Goal: Task Accomplishment & Management: Manage account settings

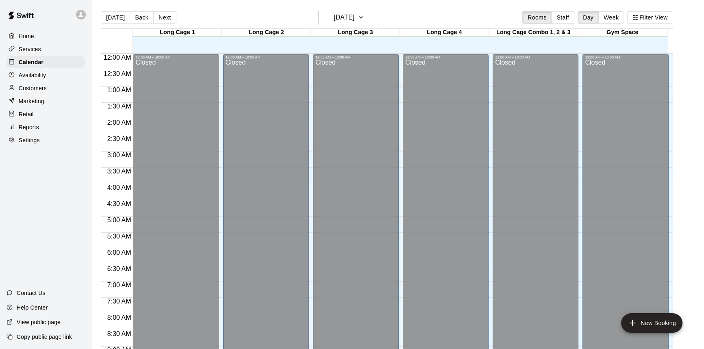
scroll to position [451, 0]
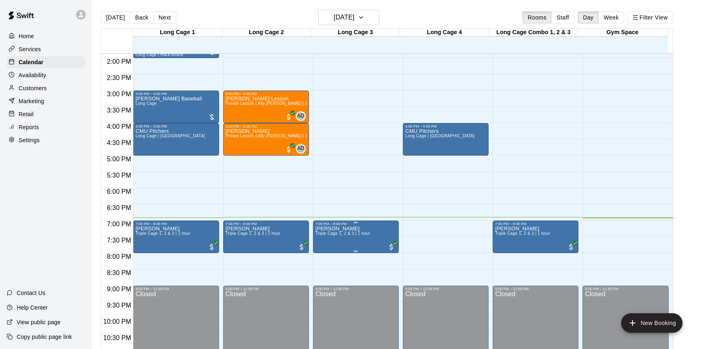
click at [347, 235] on span "Triple Cage 1, 2 & 3 | 1 hour" at bounding box center [342, 233] width 55 height 4
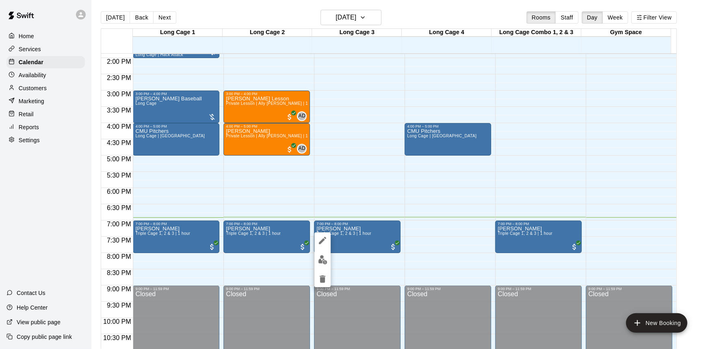
click at [382, 260] on div at bounding box center [354, 174] width 709 height 349
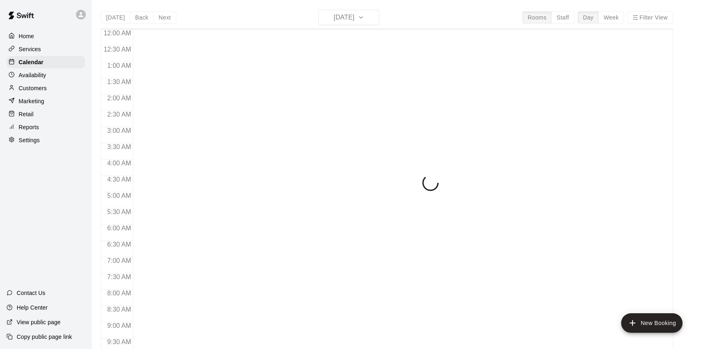
scroll to position [451, 0]
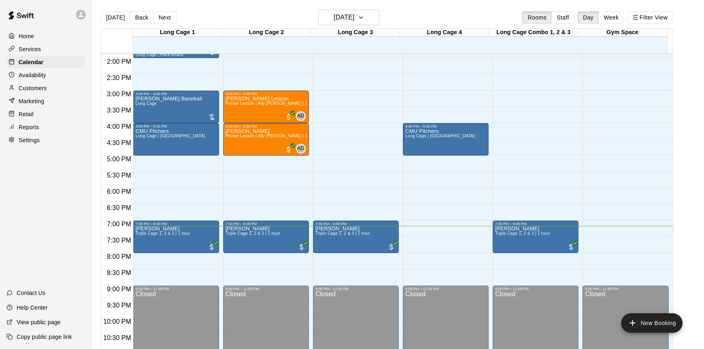
click at [63, 53] on div "Services" at bounding box center [46, 49] width 78 height 12
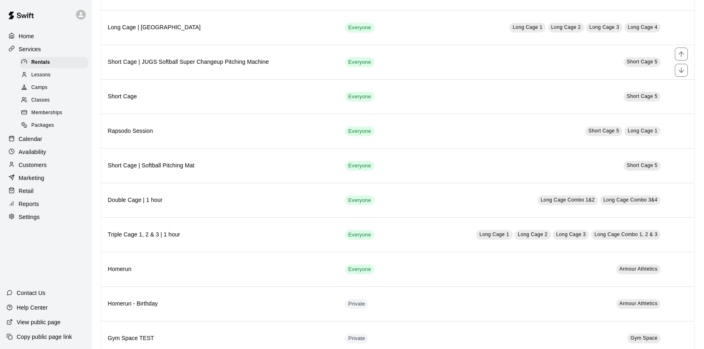
scroll to position [221, 0]
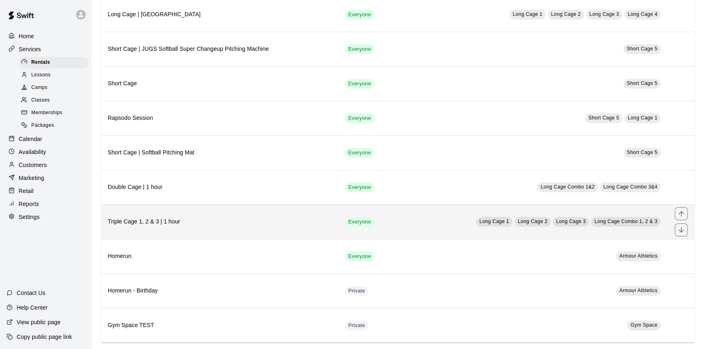
click at [165, 221] on h6 "Triple Cage 1, 2 & 3 | 1 hour" at bounding box center [220, 221] width 224 height 9
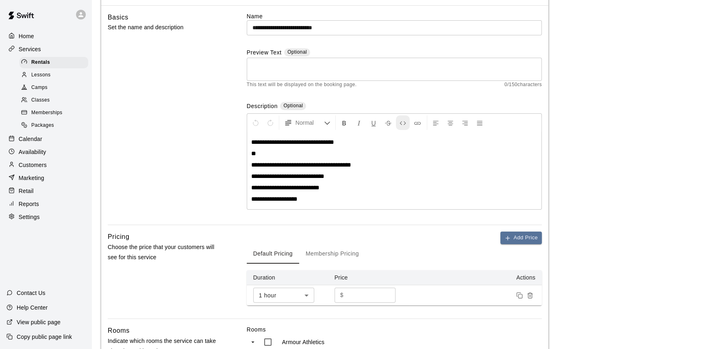
scroll to position [74, 0]
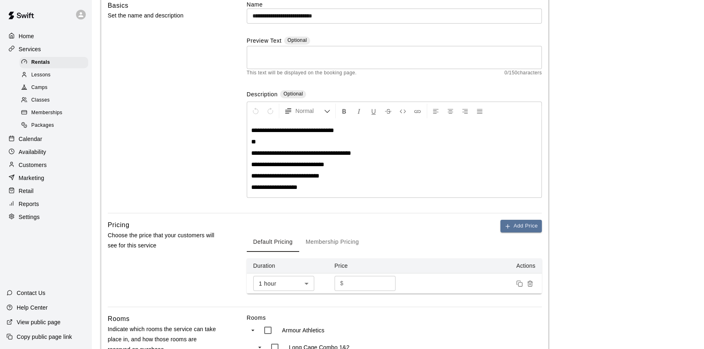
click at [48, 145] on div "Calendar" at bounding box center [46, 139] width 78 height 12
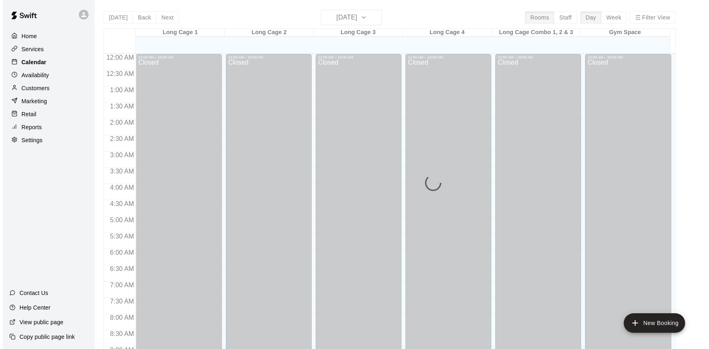
scroll to position [451, 0]
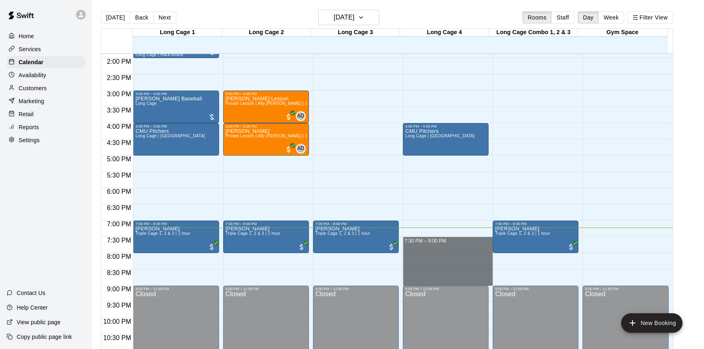
drag, startPoint x: 439, startPoint y: 238, endPoint x: 439, endPoint y: 284, distance: 45.9
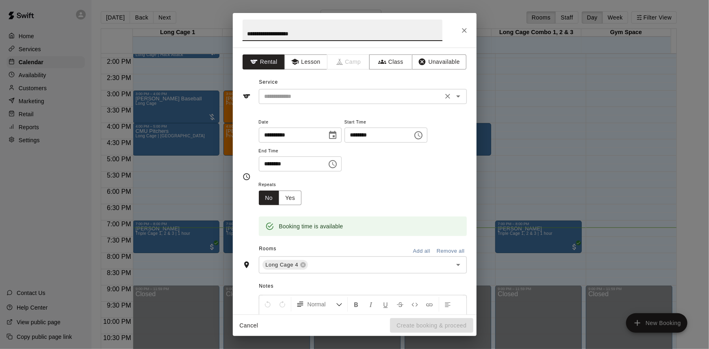
type input "**********"
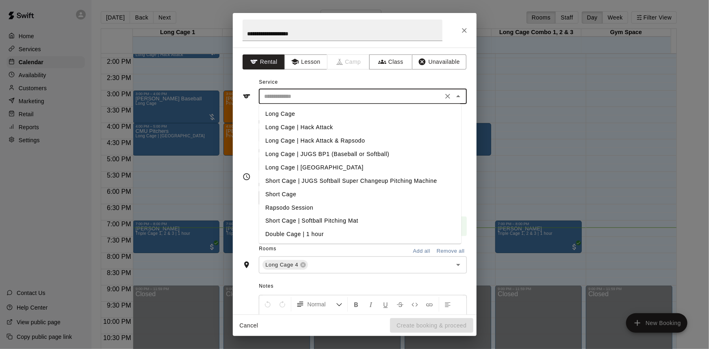
click at [382, 100] on input "text" at bounding box center [350, 96] width 179 height 10
click at [349, 133] on li "Long Cage | Hack Attack" at bounding box center [360, 127] width 202 height 13
type input "**********"
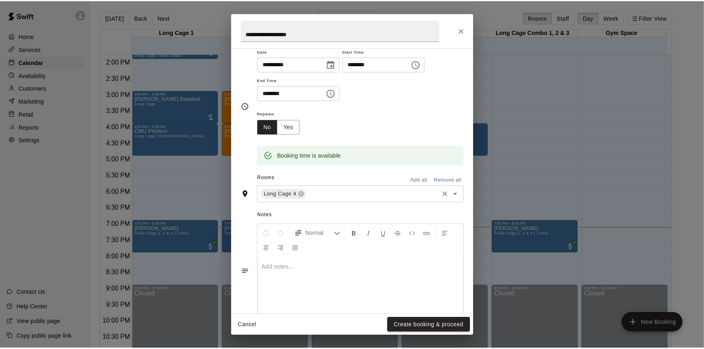
scroll to position [74, 0]
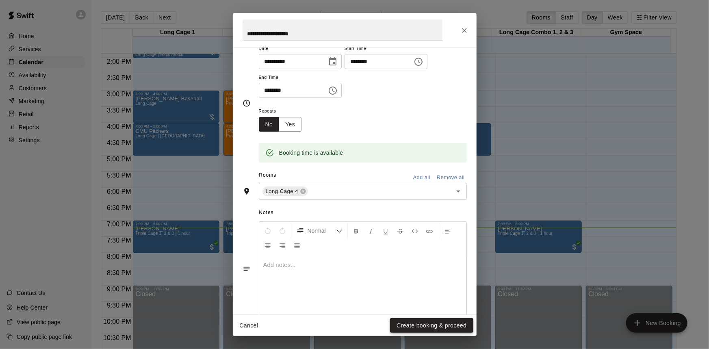
click at [447, 322] on button "Create booking & proceed" at bounding box center [431, 325] width 83 height 15
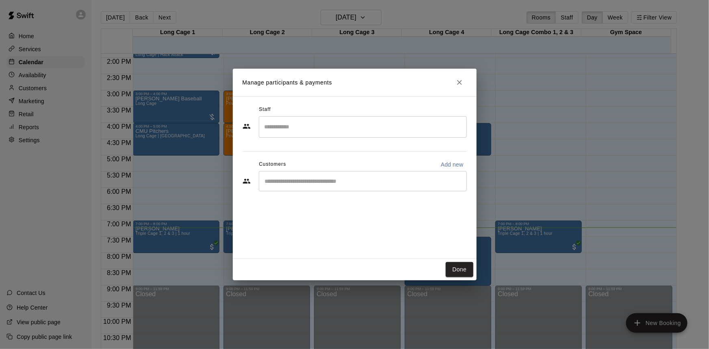
click at [343, 181] on input "Start typing to search customers..." at bounding box center [363, 181] width 201 height 8
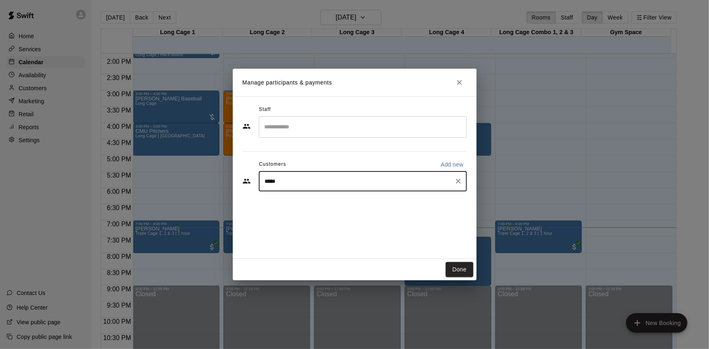
type input "******"
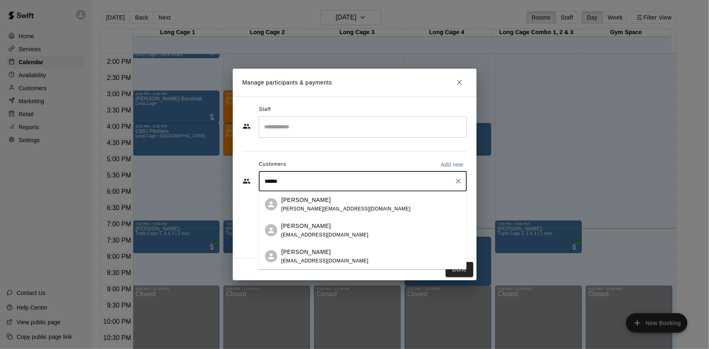
click at [363, 199] on div "Carlos Diaz carlos@2hmech.com" at bounding box center [370, 203] width 179 height 17
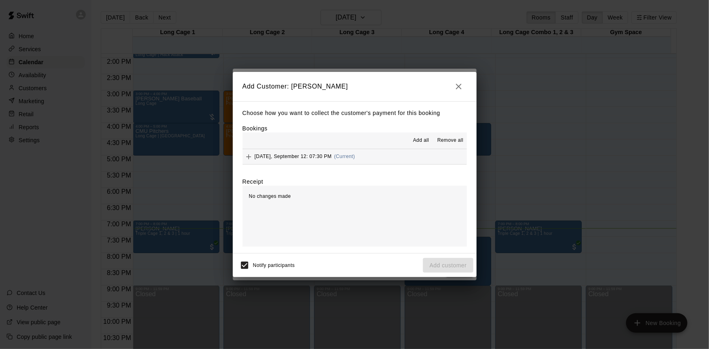
click at [378, 159] on button "Friday, September 12: 07:30 PM (Current)" at bounding box center [355, 156] width 224 height 15
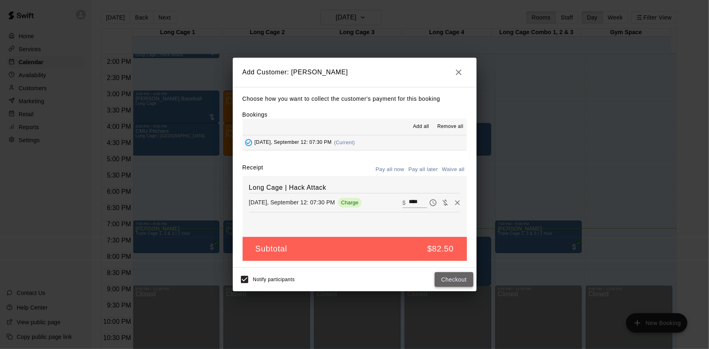
click at [457, 282] on button "Checkout" at bounding box center [454, 279] width 38 height 15
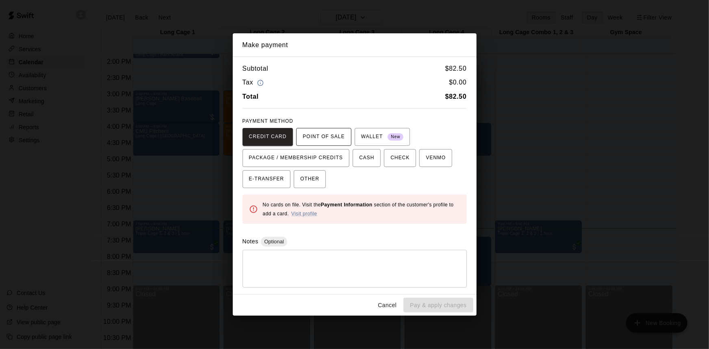
click at [333, 138] on span "POINT OF SALE" at bounding box center [324, 136] width 42 height 13
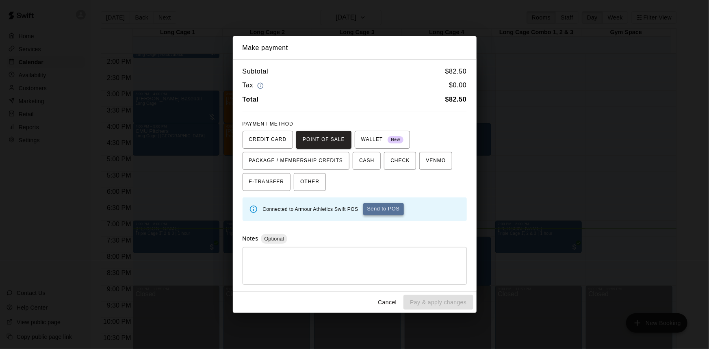
click at [382, 209] on button "Send to POS" at bounding box center [383, 209] width 41 height 12
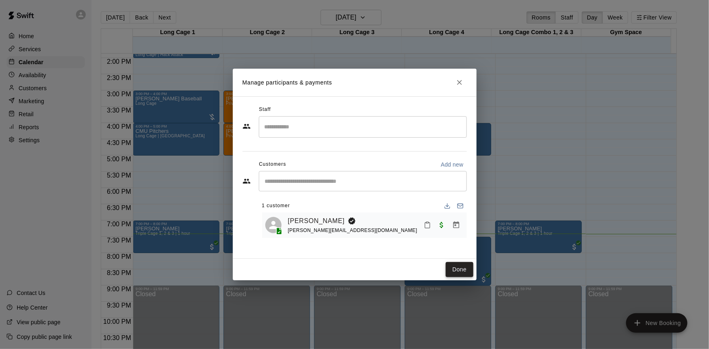
click at [467, 270] on button "Done" at bounding box center [459, 269] width 27 height 15
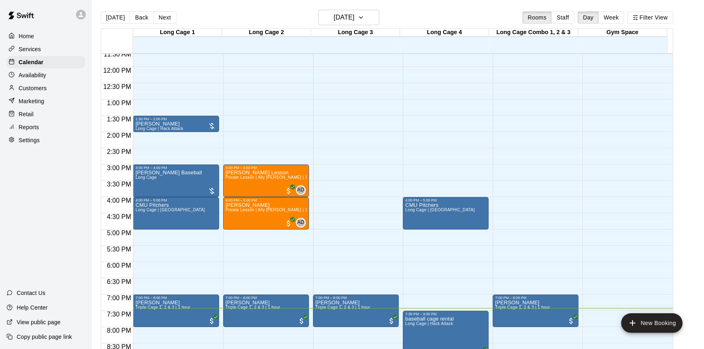
scroll to position [414, 0]
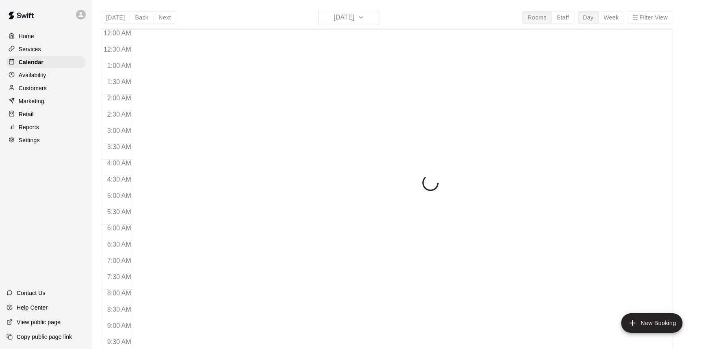
scroll to position [451, 0]
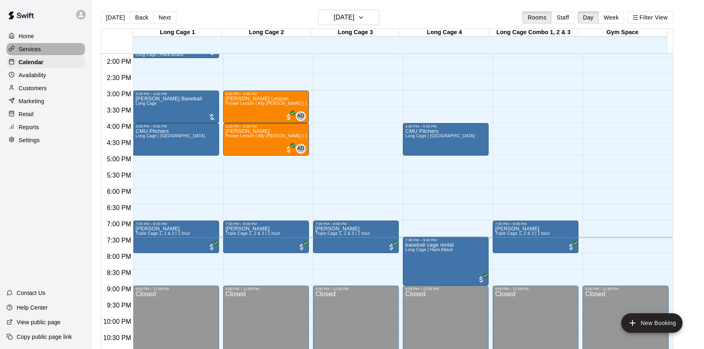
click at [48, 46] on div "Services" at bounding box center [46, 49] width 78 height 12
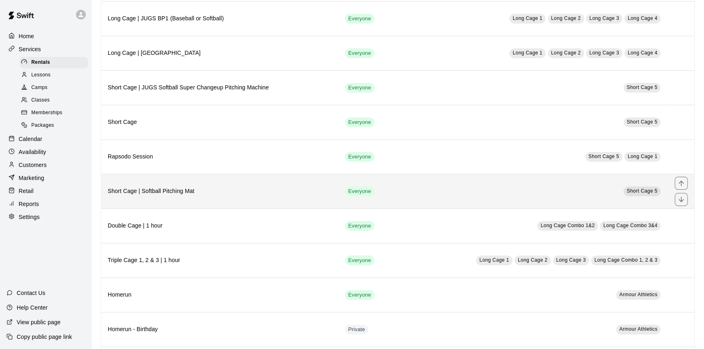
scroll to position [184, 0]
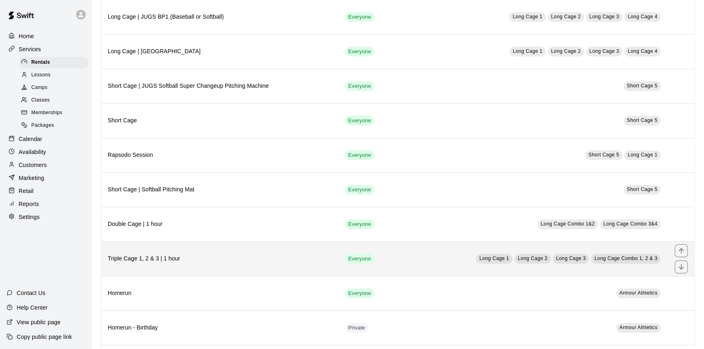
click at [240, 256] on h6 "Triple Cage 1, 2 & 3 | 1 hour" at bounding box center [220, 258] width 224 height 9
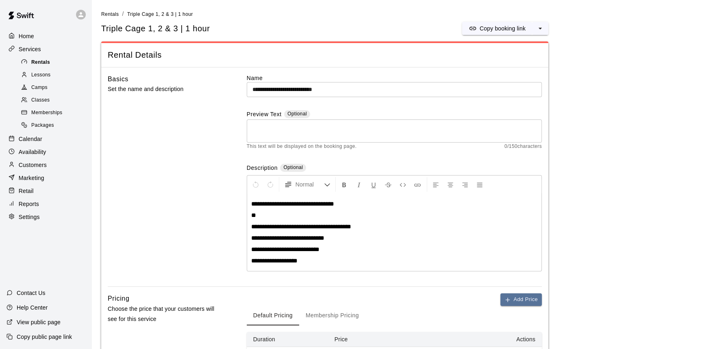
click at [55, 65] on div "Rentals" at bounding box center [54, 62] width 69 height 11
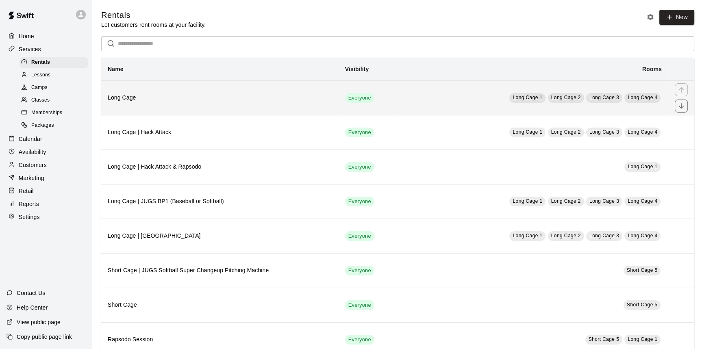
click at [207, 102] on h6 "Long Cage" at bounding box center [220, 97] width 224 height 9
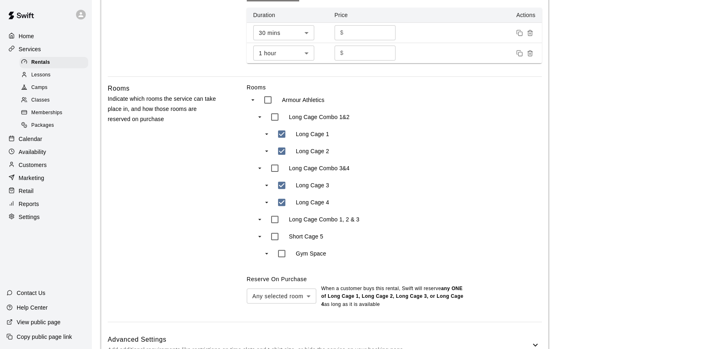
scroll to position [332, 0]
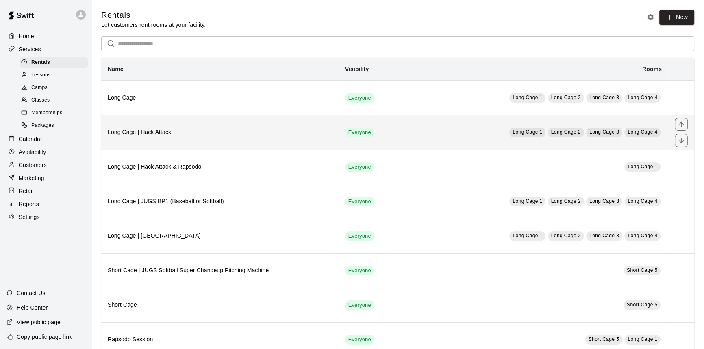
click at [272, 142] on th "Long Cage | Hack Attack" at bounding box center [219, 132] width 237 height 35
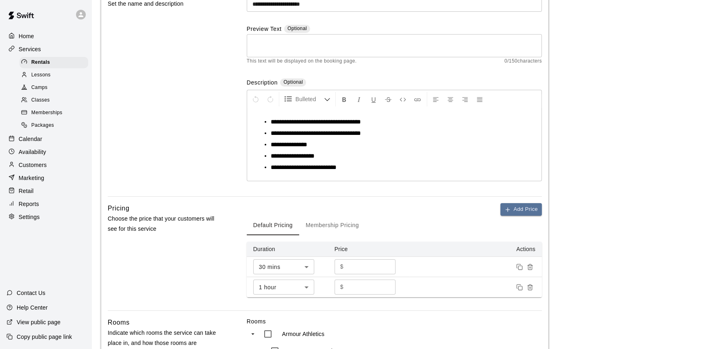
scroll to position [184, 0]
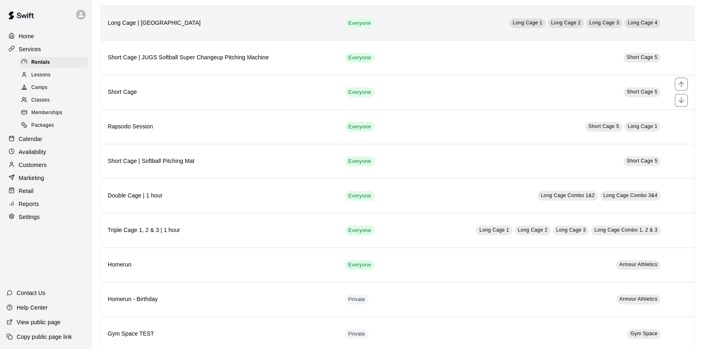
scroll to position [221, 0]
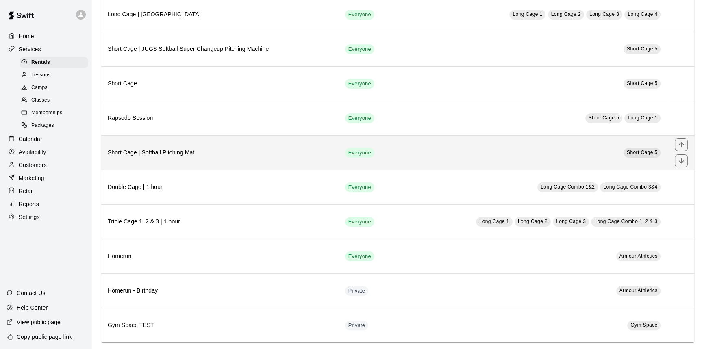
click at [214, 149] on h6 "Short Cage | Softball Pitching Mat" at bounding box center [220, 152] width 224 height 9
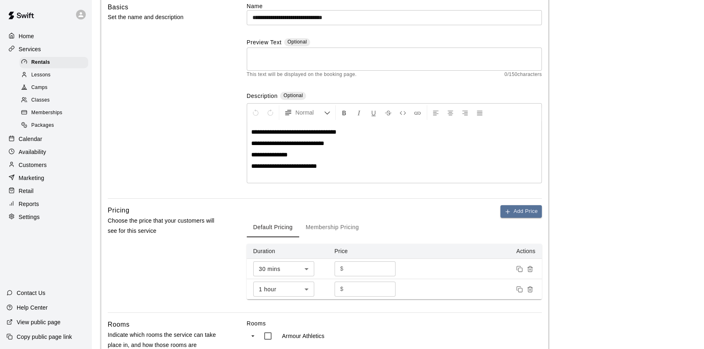
scroll to position [74, 0]
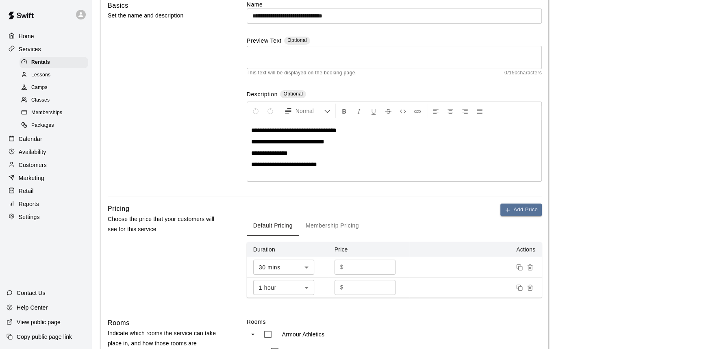
drag, startPoint x: 214, startPoint y: 149, endPoint x: 190, endPoint y: 143, distance: 24.7
click at [190, 143] on div "Basics Set the name and description" at bounding box center [164, 98] width 113 height 197
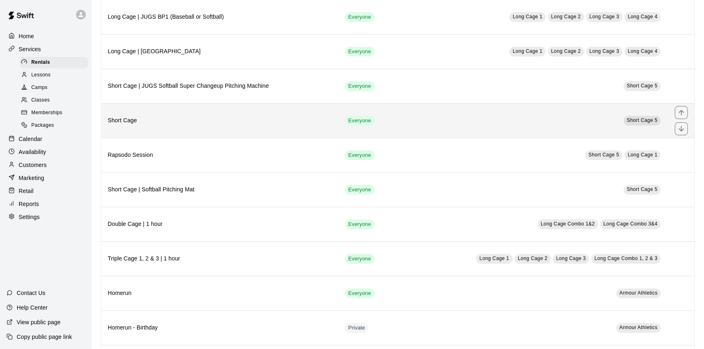
scroll to position [221, 0]
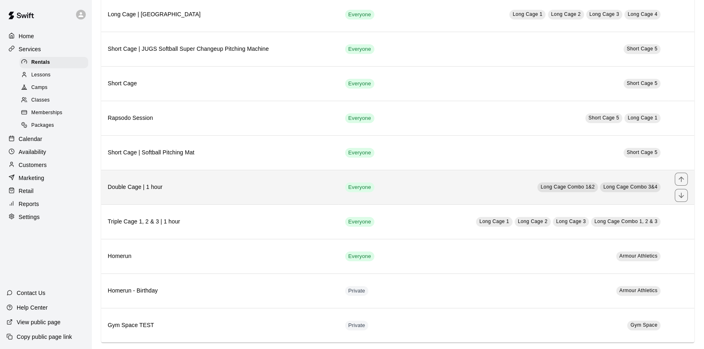
click at [229, 185] on h6 "Double Cage | 1 hour" at bounding box center [220, 187] width 224 height 9
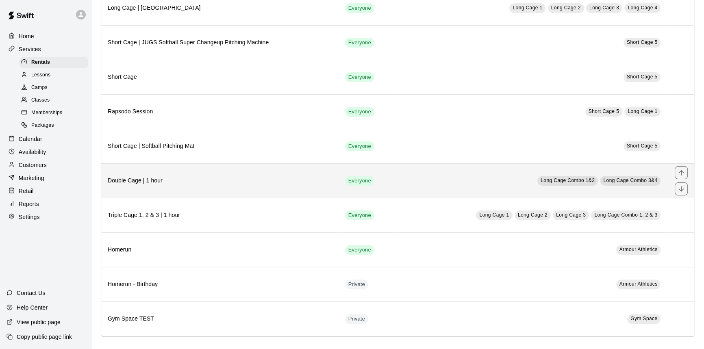
scroll to position [230, 0]
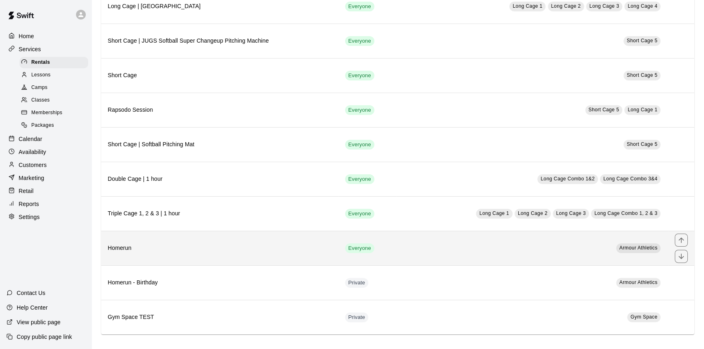
click at [324, 247] on h6 "Homerun" at bounding box center [220, 248] width 224 height 9
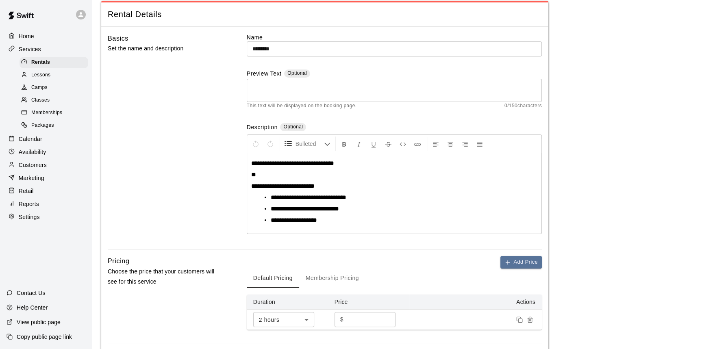
scroll to position [37, 0]
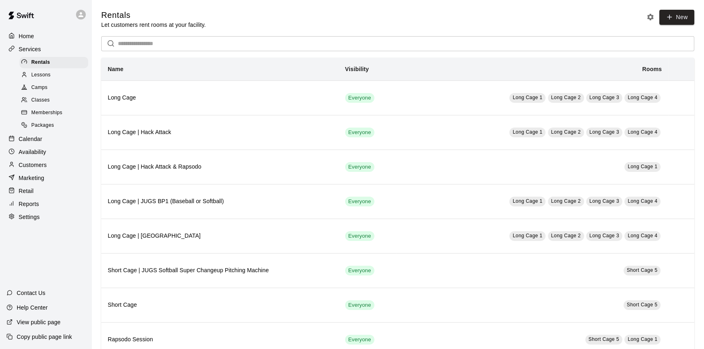
click at [46, 141] on div "Calendar" at bounding box center [46, 139] width 78 height 12
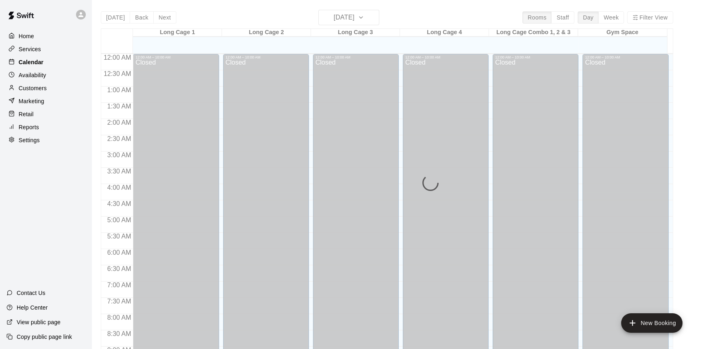
scroll to position [451, 0]
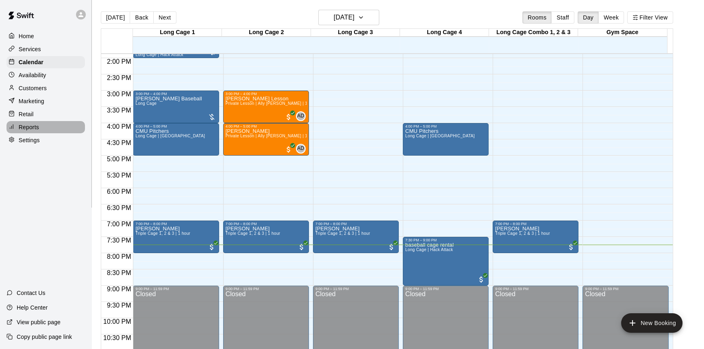
click at [77, 130] on div "Reports" at bounding box center [46, 127] width 78 height 12
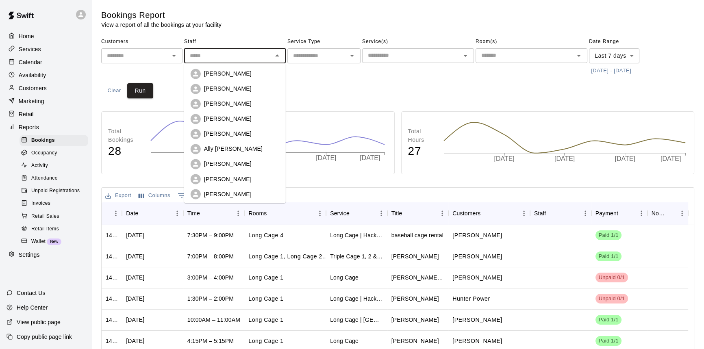
click at [252, 57] on input "text" at bounding box center [228, 56] width 83 height 10
click at [264, 150] on div "Ally Distler" at bounding box center [241, 149] width 75 height 8
type input "**********"
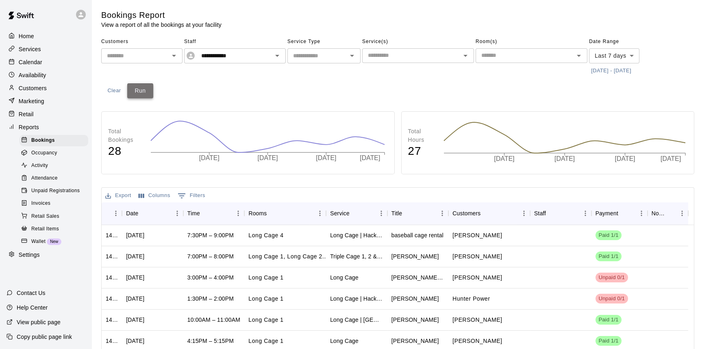
click at [150, 90] on button "Run" at bounding box center [140, 90] width 26 height 15
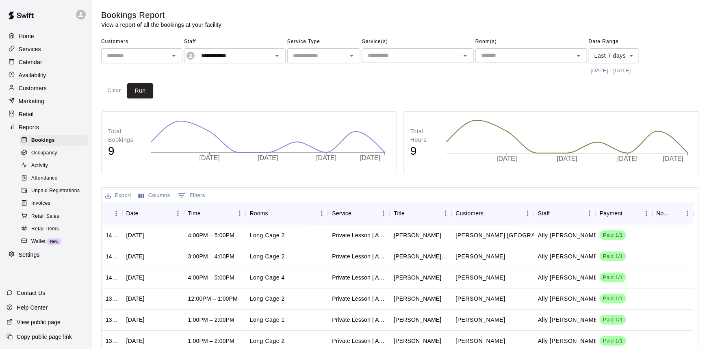
click at [616, 51] on body "**********" at bounding box center [354, 237] width 709 height 475
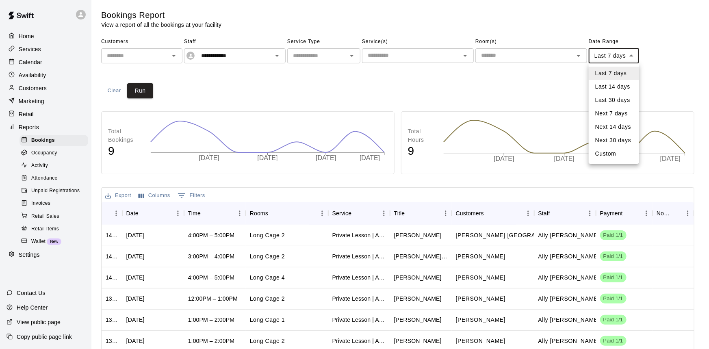
click at [626, 98] on li "Last 30 days" at bounding box center [614, 99] width 50 height 13
type input "*****"
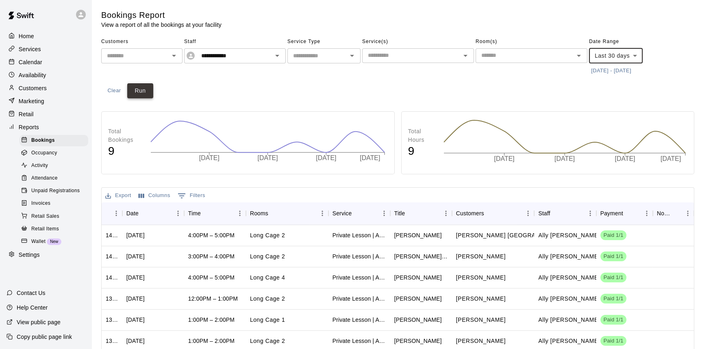
click at [146, 89] on button "Run" at bounding box center [140, 90] width 26 height 15
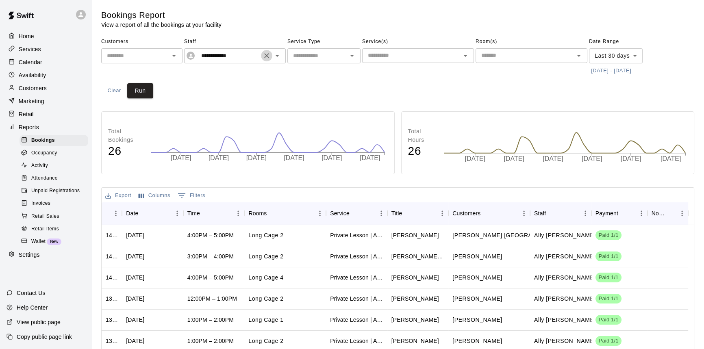
click at [263, 55] on icon "Clear" at bounding box center [267, 56] width 8 height 8
click at [276, 56] on icon "Open" at bounding box center [277, 56] width 10 height 10
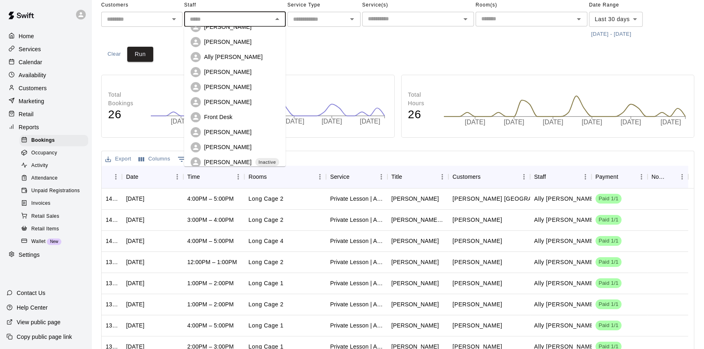
scroll to position [18, 0]
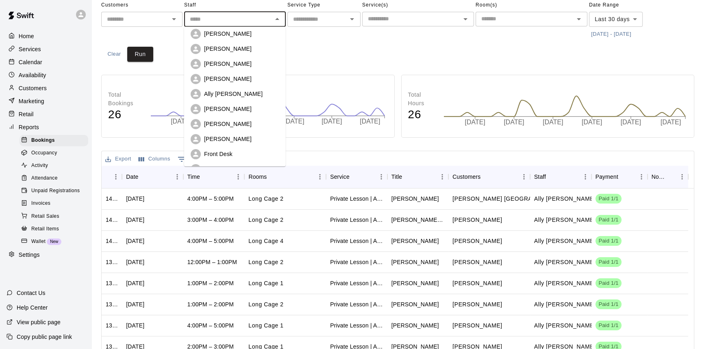
click at [263, 135] on div "Dominic De Marco" at bounding box center [241, 139] width 75 height 8
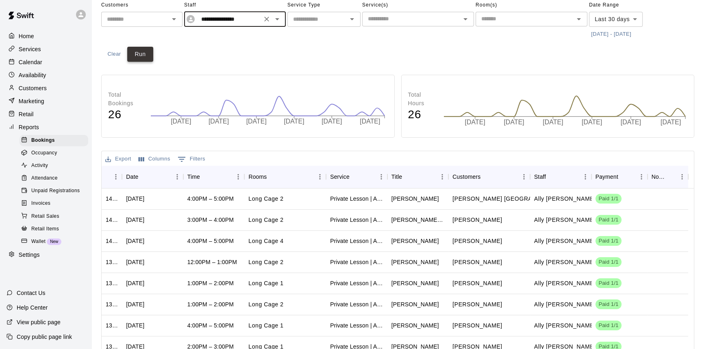
click at [141, 49] on button "Run" at bounding box center [140, 54] width 26 height 15
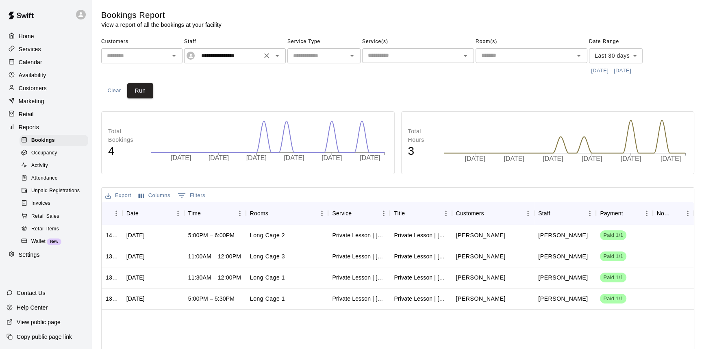
click at [277, 58] on icon "Open" at bounding box center [277, 56] width 10 height 10
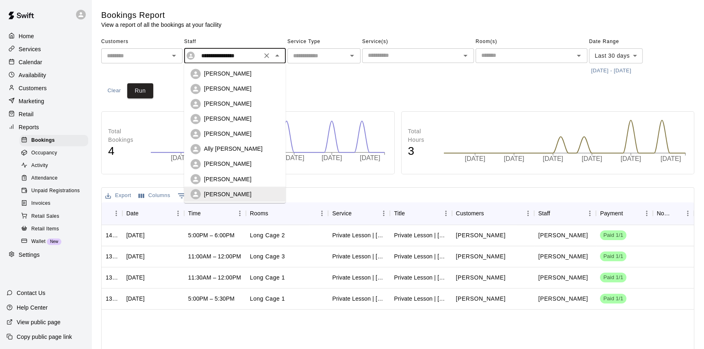
click at [245, 132] on div "Myah Arrieta" at bounding box center [241, 134] width 75 height 8
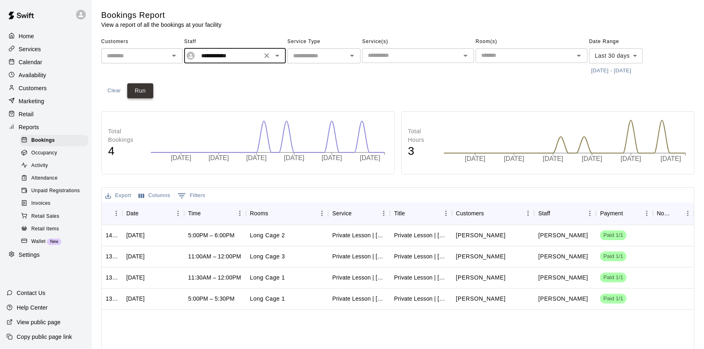
click at [150, 91] on button "Run" at bounding box center [140, 90] width 26 height 15
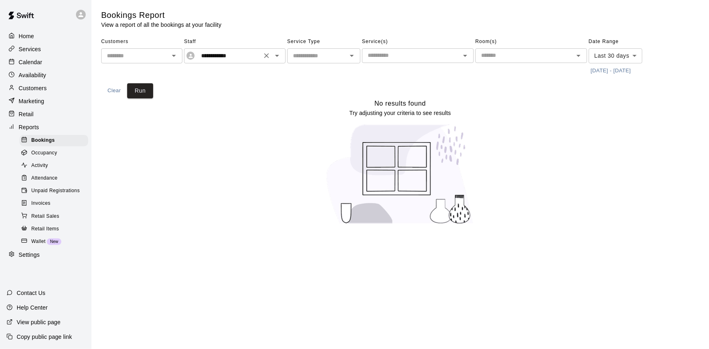
click at [276, 57] on icon "Open" at bounding box center [277, 56] width 10 height 10
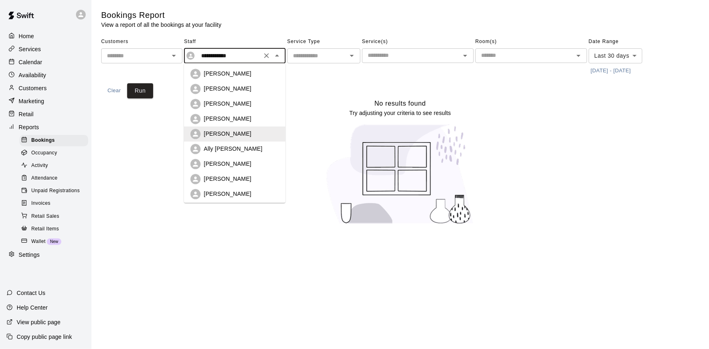
click at [268, 119] on div "Preslee Christensen" at bounding box center [241, 119] width 75 height 8
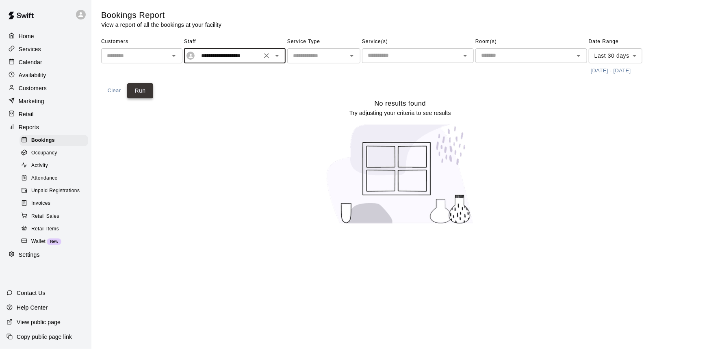
click at [141, 90] on button "Run" at bounding box center [140, 90] width 26 height 15
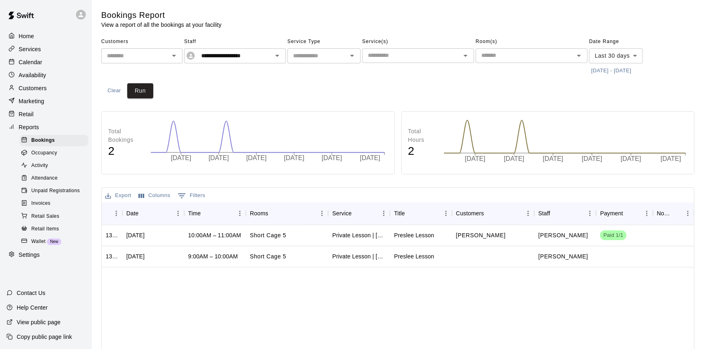
click at [353, 52] on icon "Open" at bounding box center [352, 56] width 10 height 10
drag, startPoint x: 261, startPoint y: 86, endPoint x: 275, endPoint y: 72, distance: 20.1
click at [262, 86] on div "**********" at bounding box center [397, 66] width 593 height 63
click at [280, 52] on icon "Open" at bounding box center [277, 56] width 10 height 10
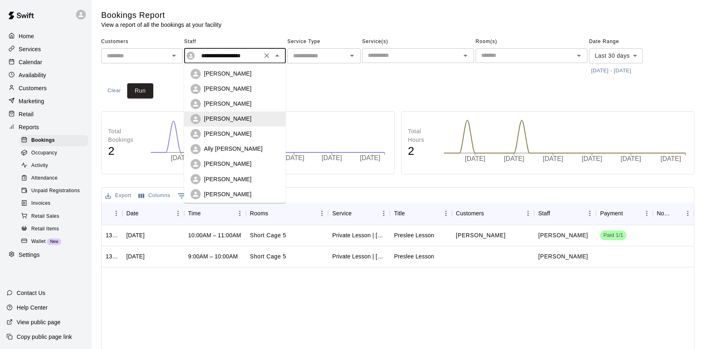
click at [269, 106] on div "Kian Kinslow" at bounding box center [241, 104] width 75 height 8
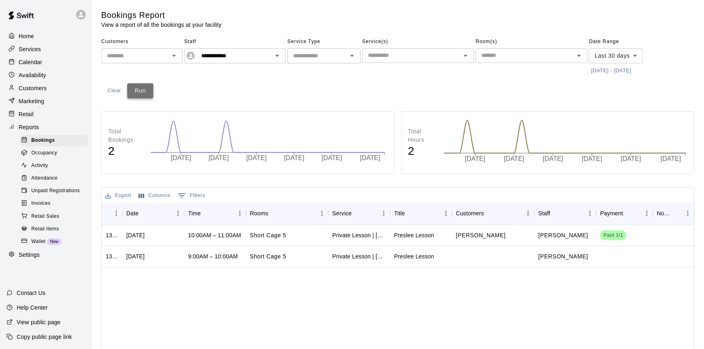
click at [142, 88] on button "Run" at bounding box center [140, 90] width 26 height 15
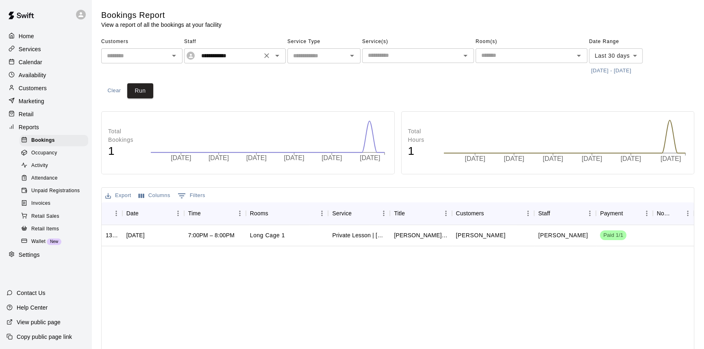
click at [276, 53] on icon "Open" at bounding box center [277, 56] width 10 height 10
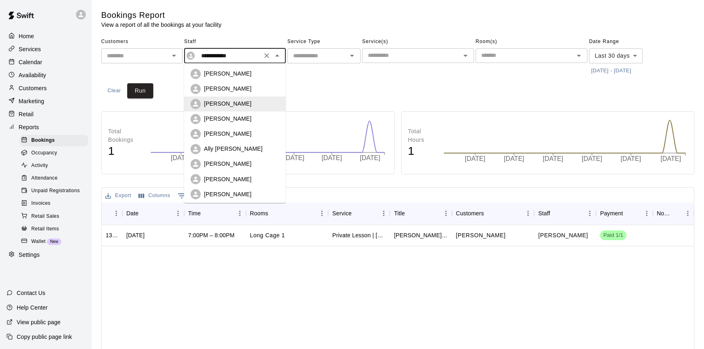
click at [268, 84] on div "Ryan Madsen" at bounding box center [235, 89] width 89 height 10
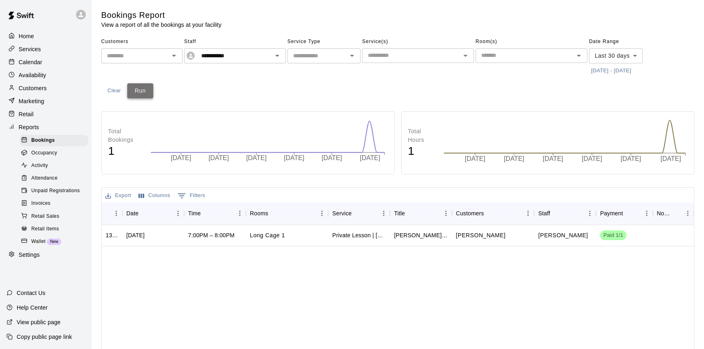
click at [150, 89] on button "Run" at bounding box center [140, 90] width 26 height 15
click at [278, 53] on icon "Open" at bounding box center [277, 56] width 10 height 10
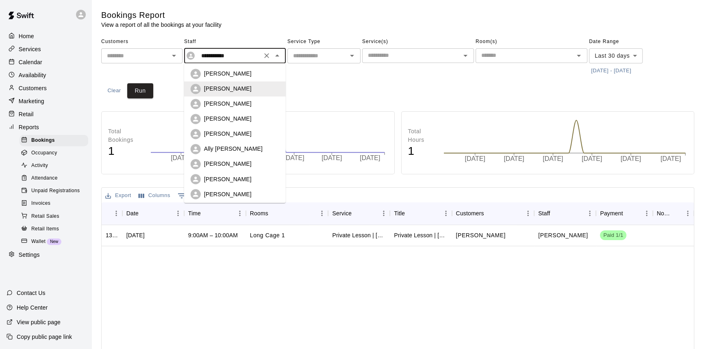
click at [257, 74] on div "Declan Wiesner" at bounding box center [241, 74] width 75 height 8
type input "**********"
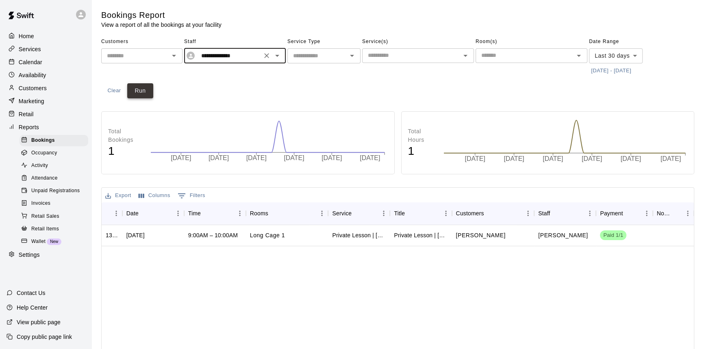
click at [148, 90] on button "Run" at bounding box center [140, 90] width 26 height 15
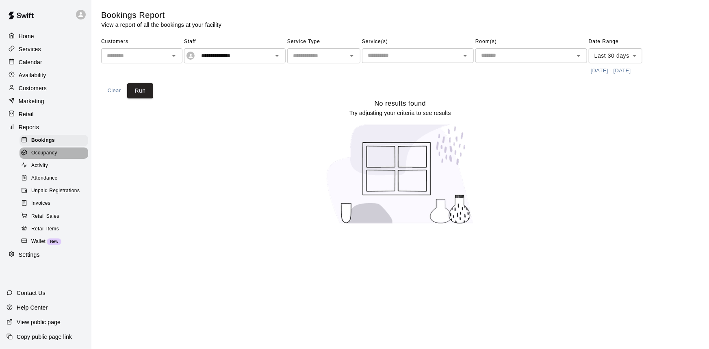
click at [47, 157] on span "Occupancy" at bounding box center [44, 153] width 26 height 8
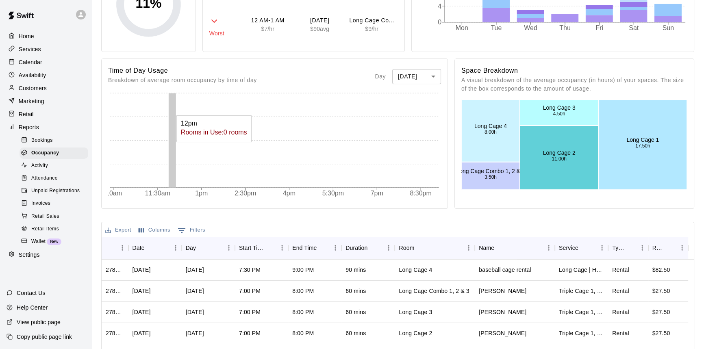
scroll to position [148, 0]
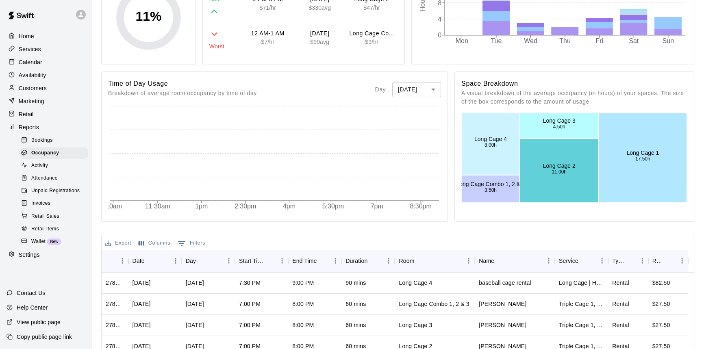
click at [436, 85] on body "Home Services Calendar Availability Customers Marketing Retail Reports Bookings…" at bounding box center [352, 187] width 704 height 670
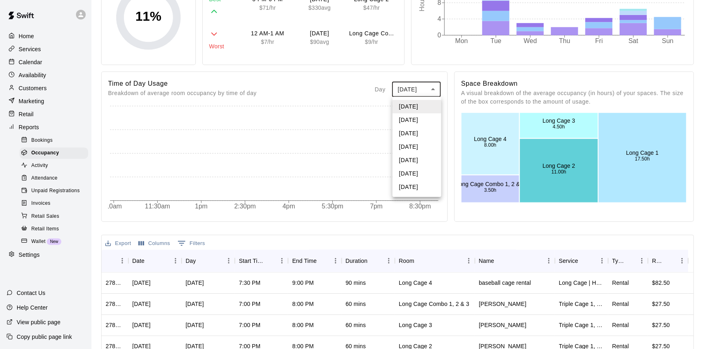
click at [426, 119] on li "Tuesday" at bounding box center [417, 119] width 49 height 13
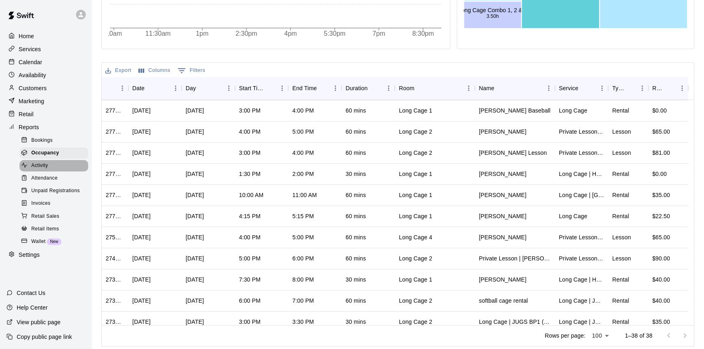
click at [34, 170] on span "Activity" at bounding box center [39, 166] width 17 height 8
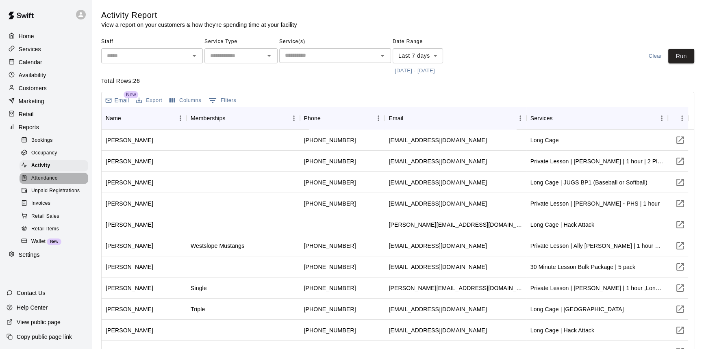
click at [48, 181] on span "Attendance" at bounding box center [44, 178] width 26 height 8
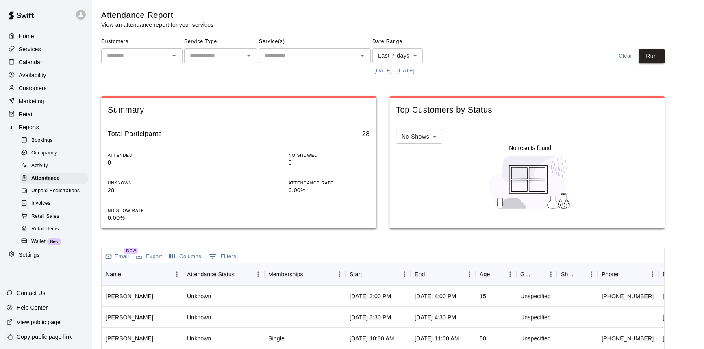
click at [42, 63] on p "Calendar" at bounding box center [31, 62] width 24 height 8
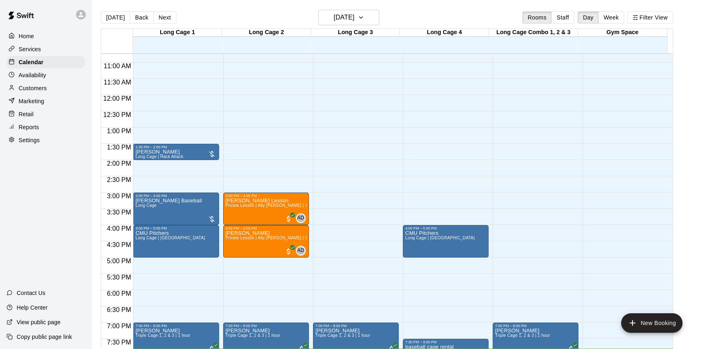
scroll to position [377, 0]
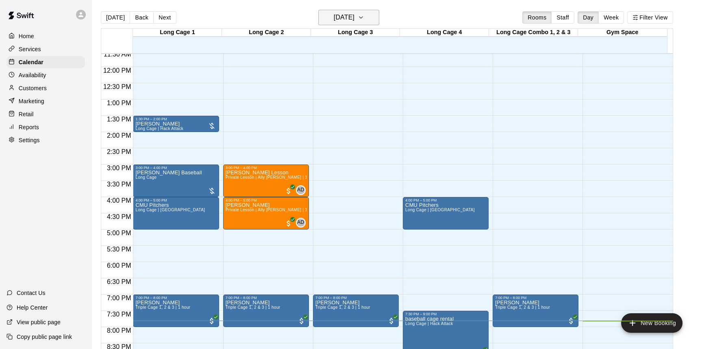
click at [368, 20] on button "[DATE]" at bounding box center [348, 17] width 61 height 15
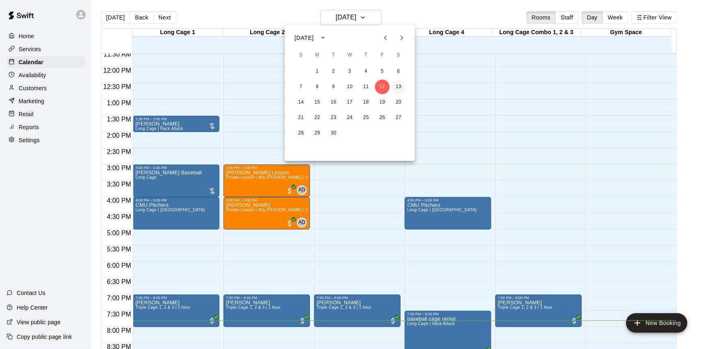
click at [395, 84] on button "13" at bounding box center [398, 87] width 15 height 15
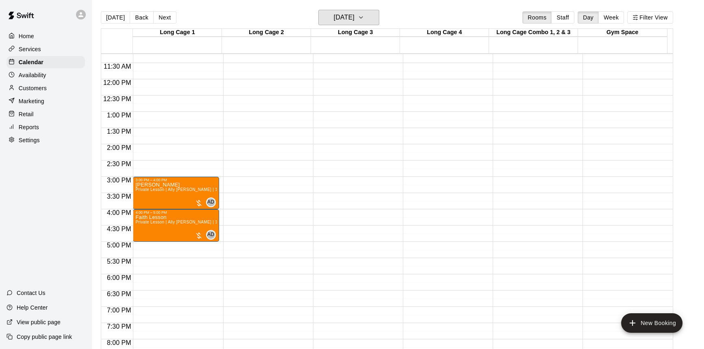
scroll to position [402, 0]
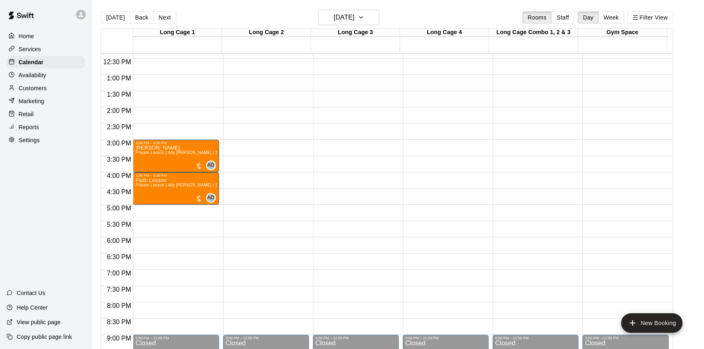
click at [354, 7] on main "Today Back Next Saturday Sep 13 Rooms Staff Day Week Filter View Long Cage 1 13…" at bounding box center [397, 181] width 612 height 362
click at [354, 17] on h6 "Saturday Sep 13" at bounding box center [344, 17] width 21 height 11
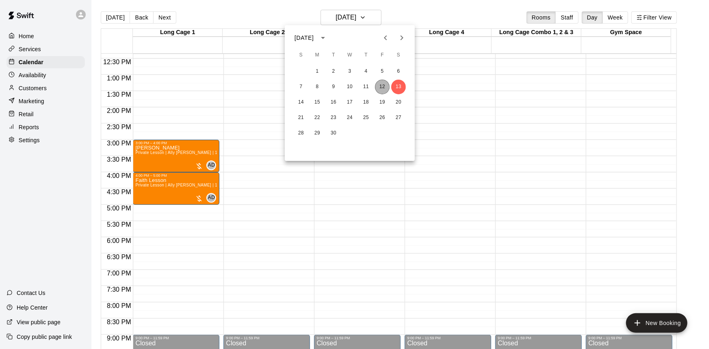
click at [386, 84] on button "12" at bounding box center [382, 87] width 15 height 15
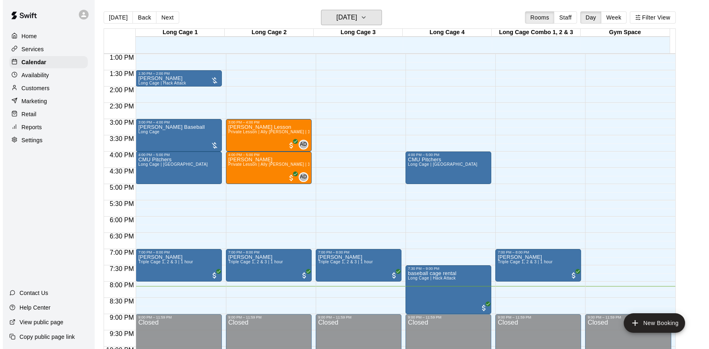
scroll to position [439, 0]
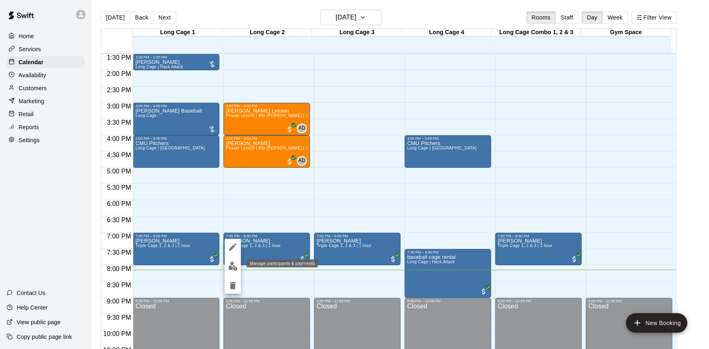
click at [236, 266] on img "edit" at bounding box center [232, 266] width 9 height 9
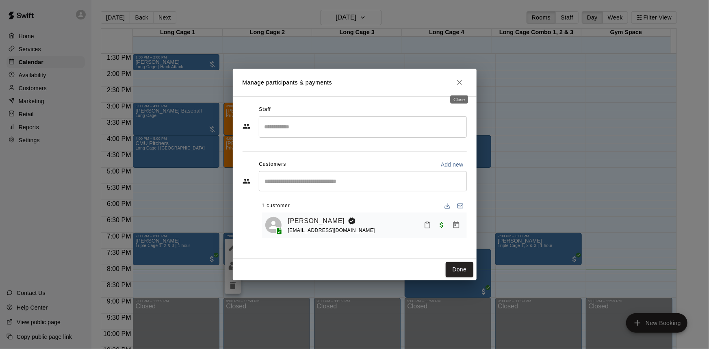
click at [462, 85] on icon "Close" at bounding box center [460, 82] width 8 height 8
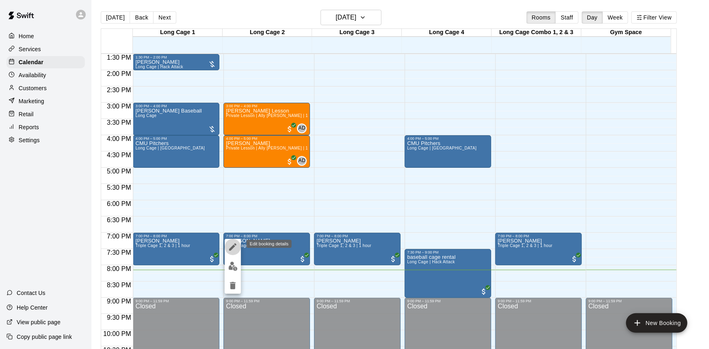
click at [232, 248] on icon "edit" at bounding box center [232, 246] width 7 height 7
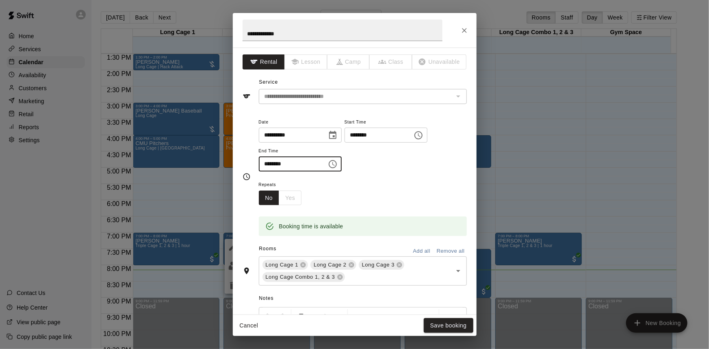
click at [268, 166] on input "********" at bounding box center [290, 163] width 63 height 15
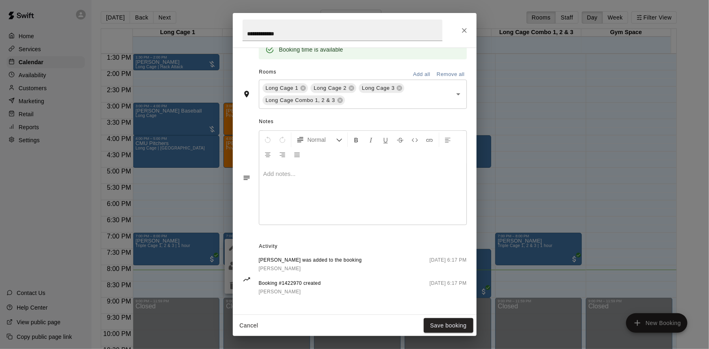
scroll to position [180, 0]
type input "********"
click at [465, 30] on icon "Close" at bounding box center [464, 30] width 8 height 8
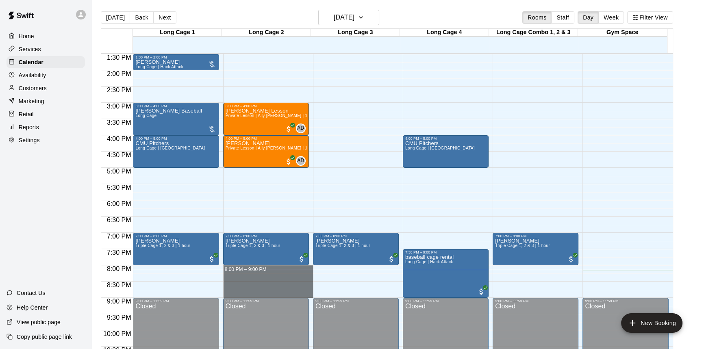
drag, startPoint x: 268, startPoint y: 268, endPoint x: 271, endPoint y: 296, distance: 28.2
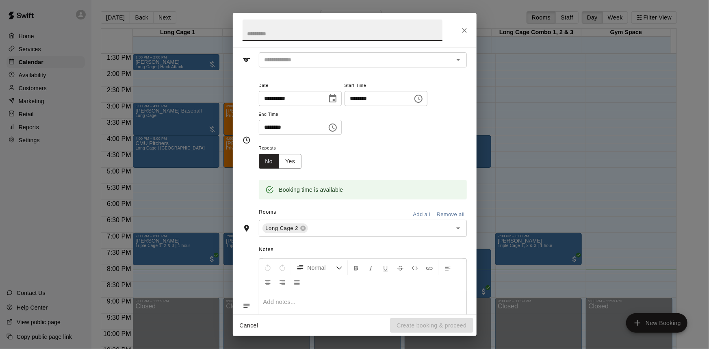
scroll to position [0, 0]
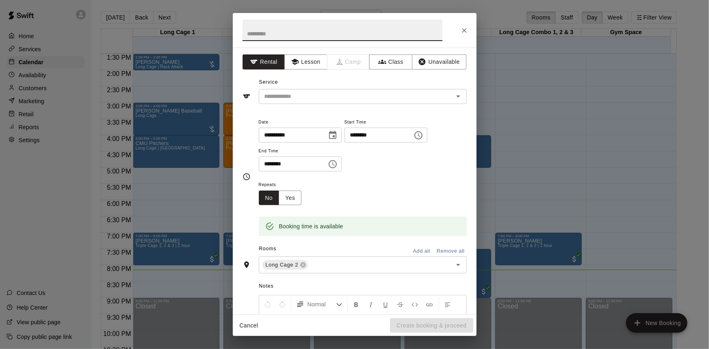
type input "*"
type input "**********"
click at [283, 91] on input "text" at bounding box center [350, 96] width 179 height 10
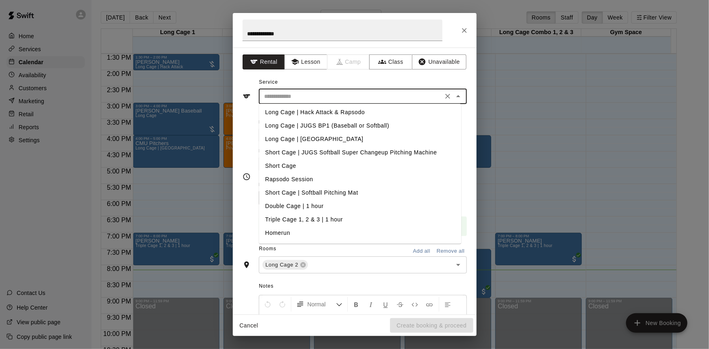
scroll to position [54, 0]
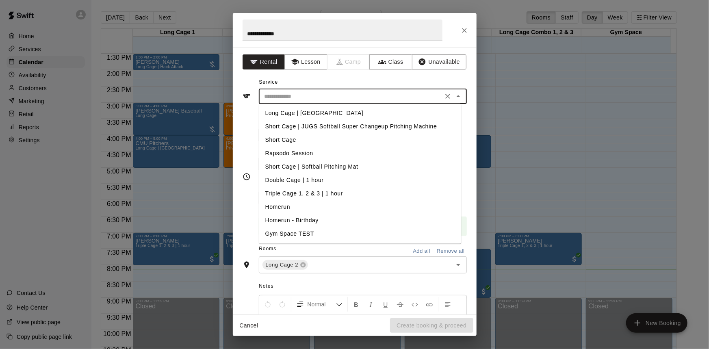
click at [330, 191] on li "Triple Cage 1, 2 & 3 | 1 hour" at bounding box center [360, 193] width 202 height 13
type input "**********"
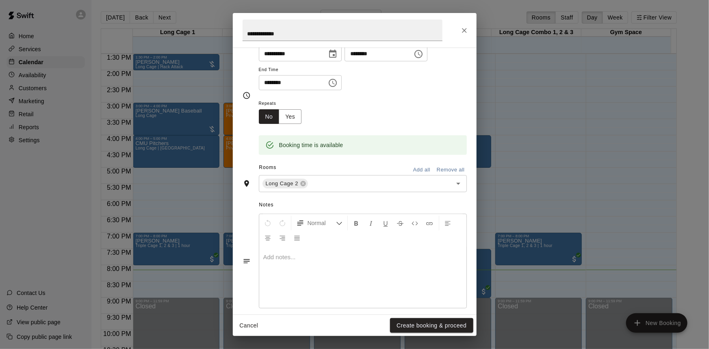
scroll to position [90, 0]
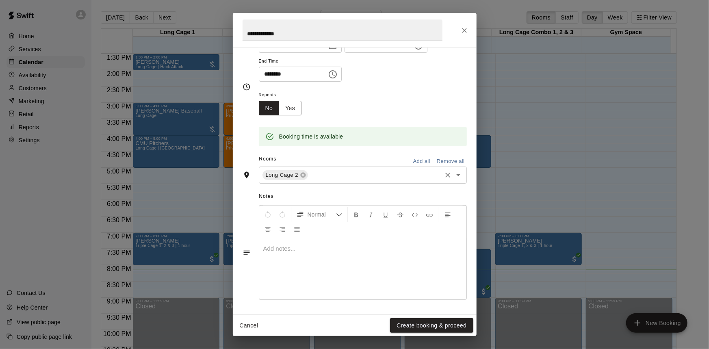
click at [433, 170] on input "text" at bounding box center [374, 175] width 131 height 10
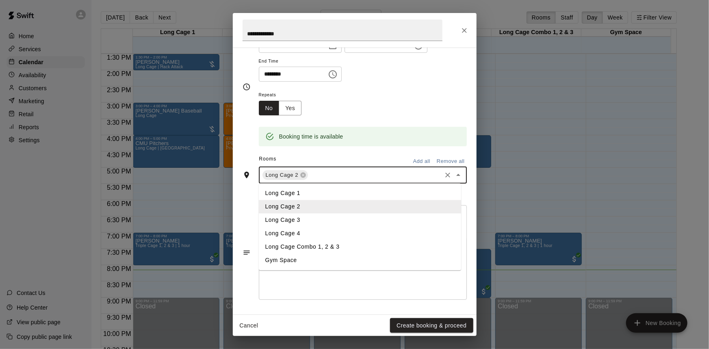
click at [400, 249] on li "Long Cage Combo 1, 2 & 3" at bounding box center [360, 247] width 202 height 13
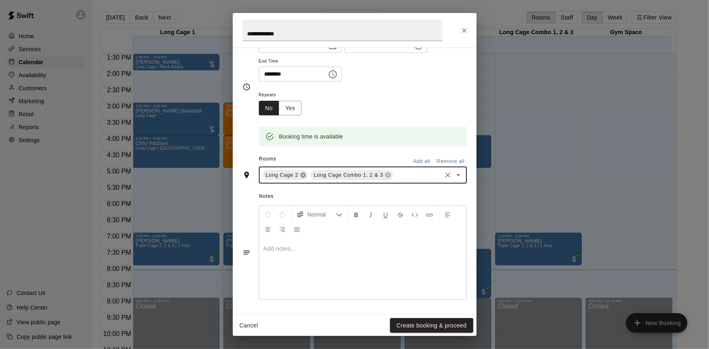
click at [301, 175] on icon at bounding box center [302, 175] width 5 height 5
click at [418, 324] on button "Create booking & proceed" at bounding box center [431, 325] width 83 height 15
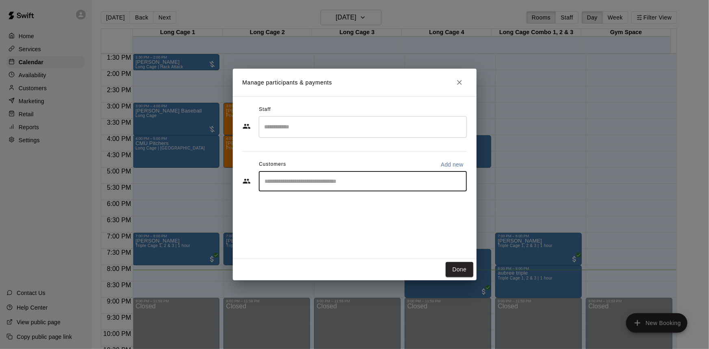
click at [406, 182] on input "Start typing to search customers..." at bounding box center [363, 181] width 201 height 8
type input "******"
click at [395, 203] on div "Aubree Jensen aubzyjay@gmail.com" at bounding box center [370, 203] width 179 height 17
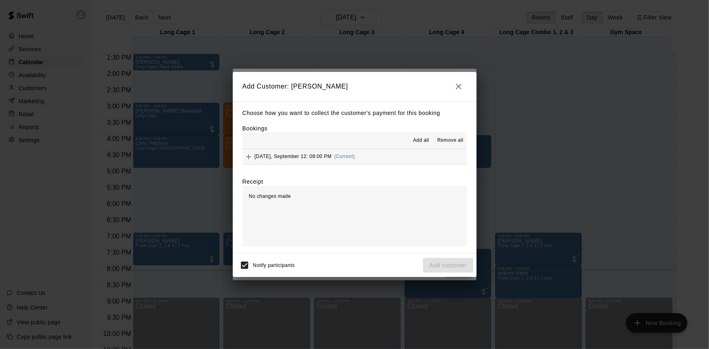
click at [391, 154] on button "Friday, September 12: 08:00 PM (Current)" at bounding box center [355, 156] width 224 height 15
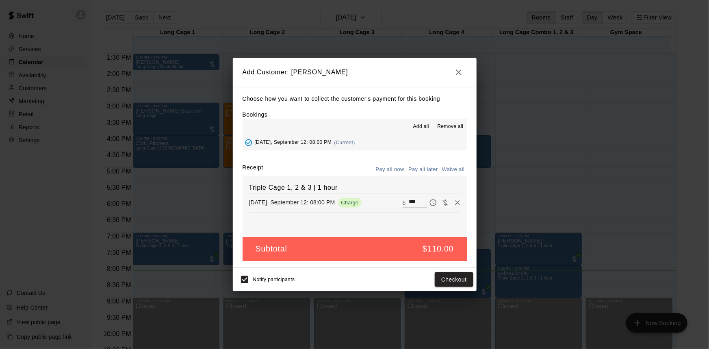
click at [395, 169] on button "Pay all now" at bounding box center [390, 169] width 33 height 13
click at [459, 279] on button "Checkout" at bounding box center [454, 279] width 38 height 15
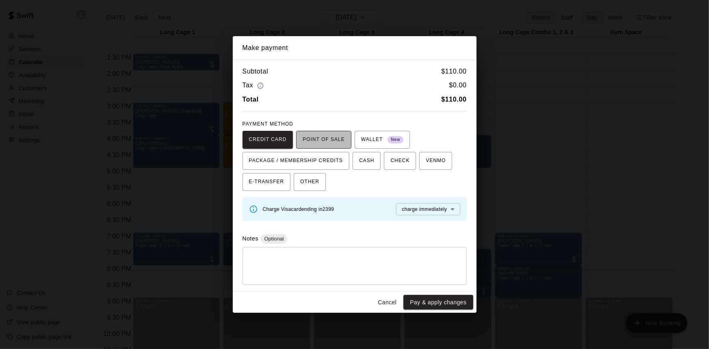
click at [324, 137] on span "POINT OF SALE" at bounding box center [324, 139] width 42 height 13
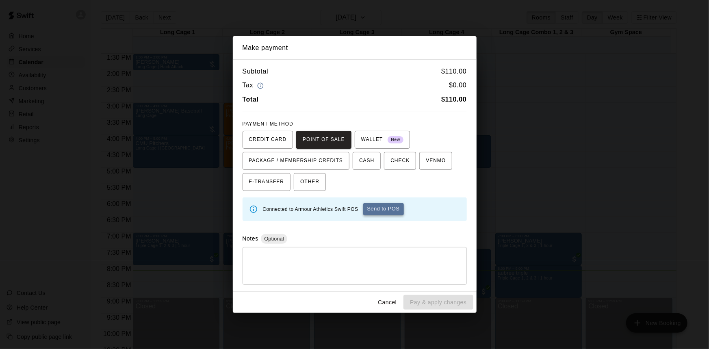
click at [376, 211] on button "Send to POS" at bounding box center [383, 209] width 41 height 12
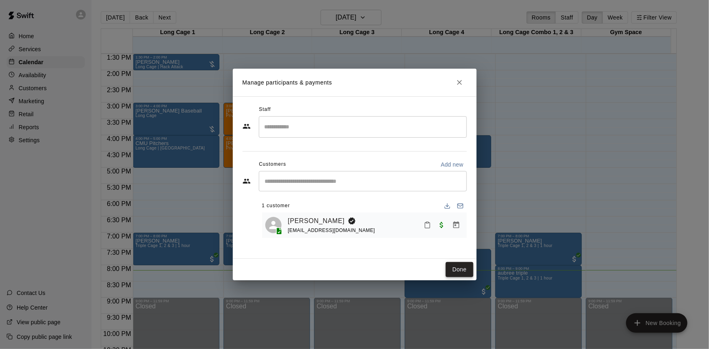
click at [447, 268] on button "Done" at bounding box center [459, 269] width 27 height 15
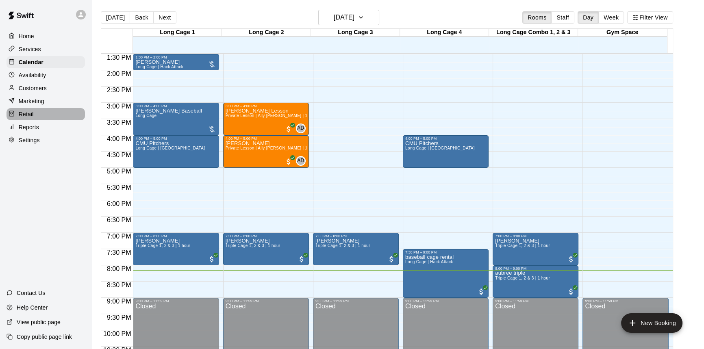
click at [39, 113] on div "Retail" at bounding box center [46, 114] width 78 height 12
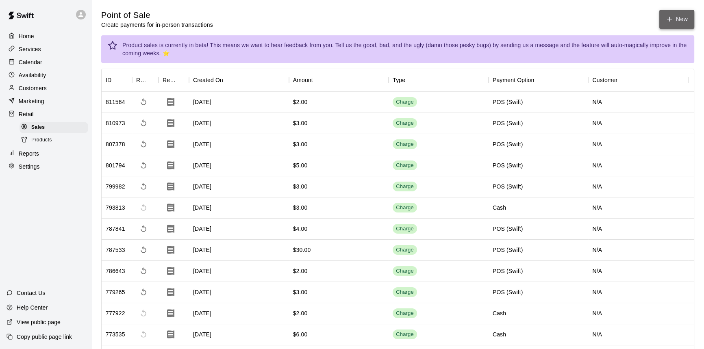
click at [679, 16] on button "New" at bounding box center [676, 19] width 35 height 19
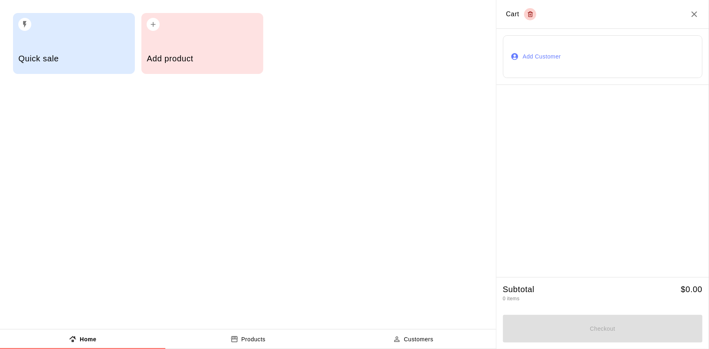
click at [245, 61] on h5 "Add product" at bounding box center [202, 58] width 111 height 11
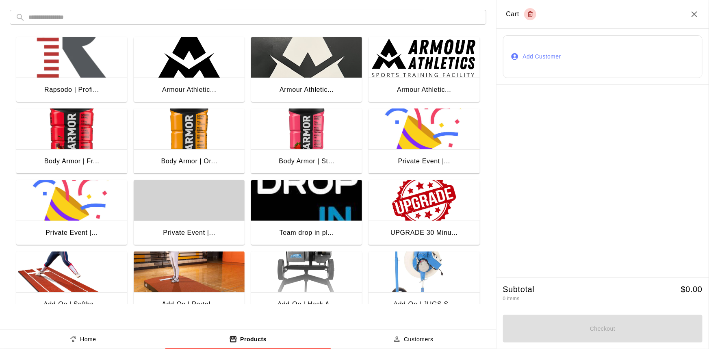
scroll to position [37, 0]
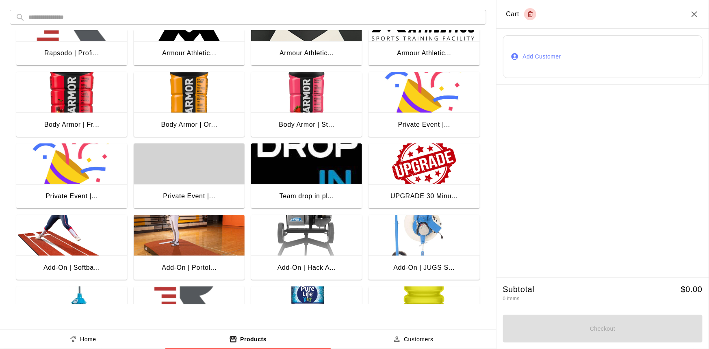
click at [299, 105] on img "button" at bounding box center [306, 92] width 111 height 41
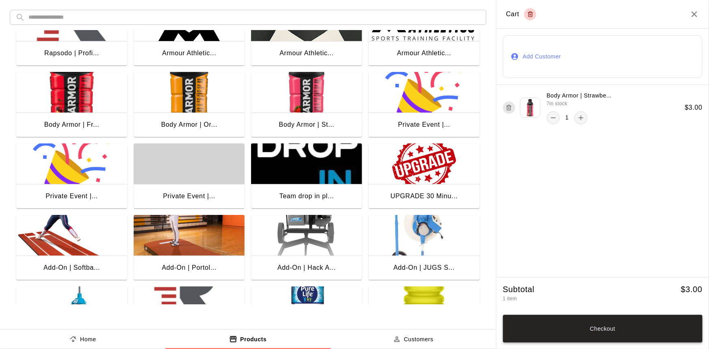
click at [600, 329] on button "Checkout" at bounding box center [603, 329] width 200 height 28
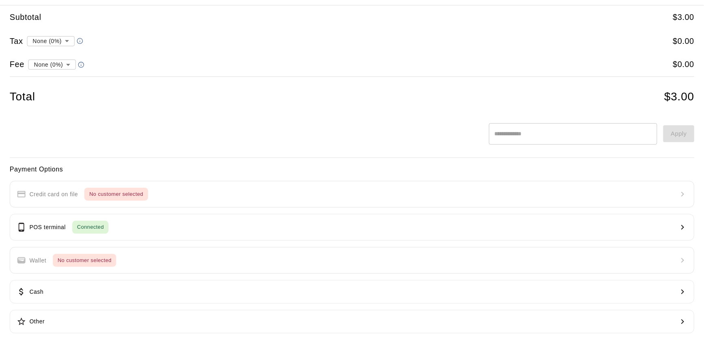
scroll to position [0, 0]
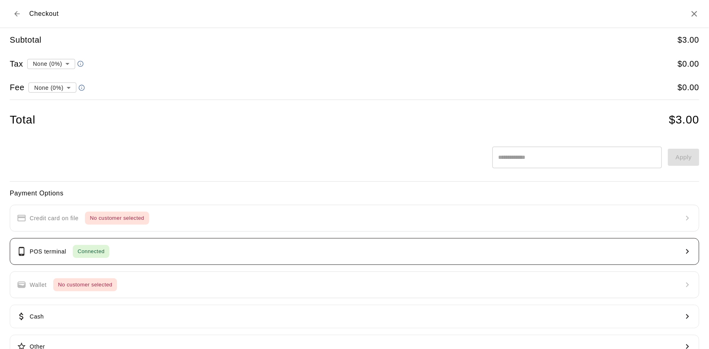
click at [321, 258] on button "POS terminal Connected" at bounding box center [355, 251] width 690 height 27
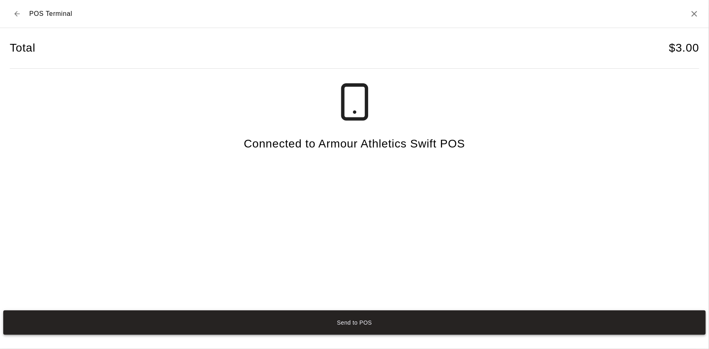
click at [424, 318] on button "Send to POS" at bounding box center [354, 322] width 703 height 24
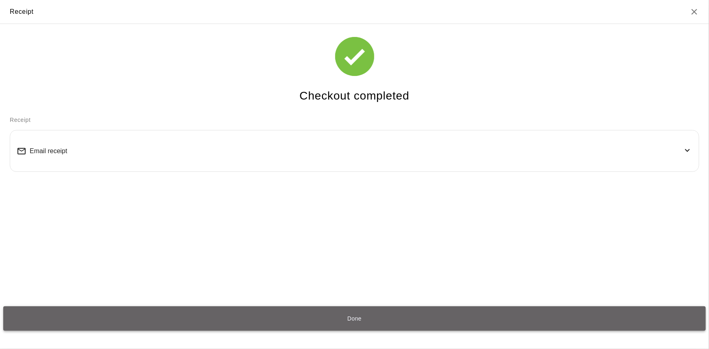
click at [366, 326] on button "Done" at bounding box center [354, 318] width 703 height 24
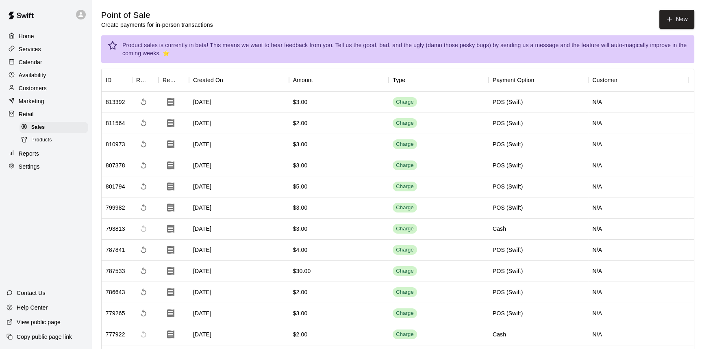
click at [53, 63] on div "Calendar" at bounding box center [46, 62] width 78 height 12
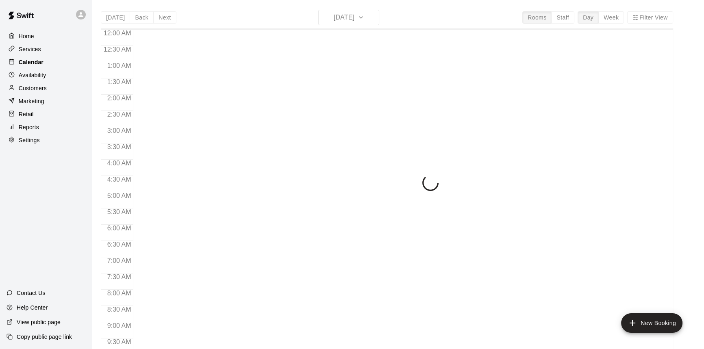
scroll to position [451, 0]
